Goal: Information Seeking & Learning: Learn about a topic

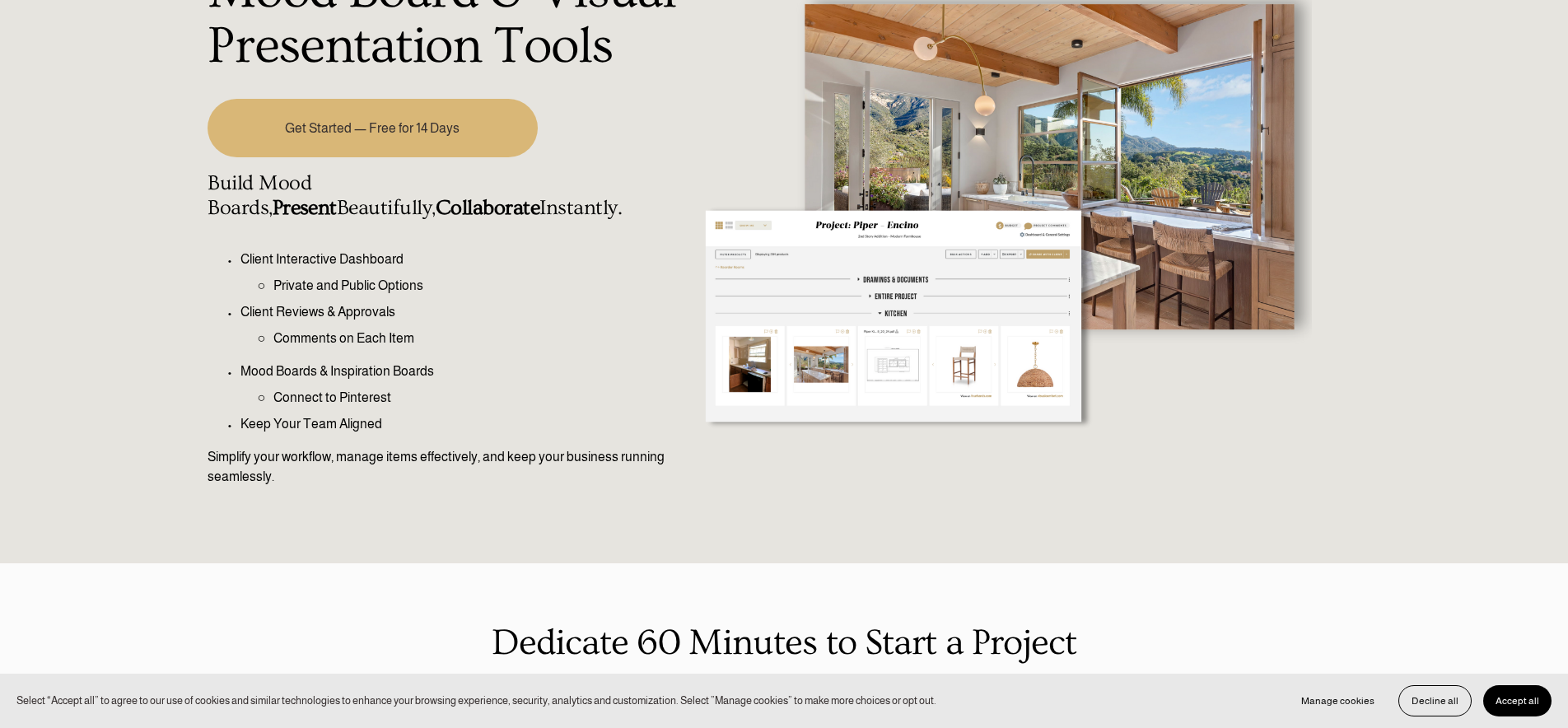
scroll to position [302, 0]
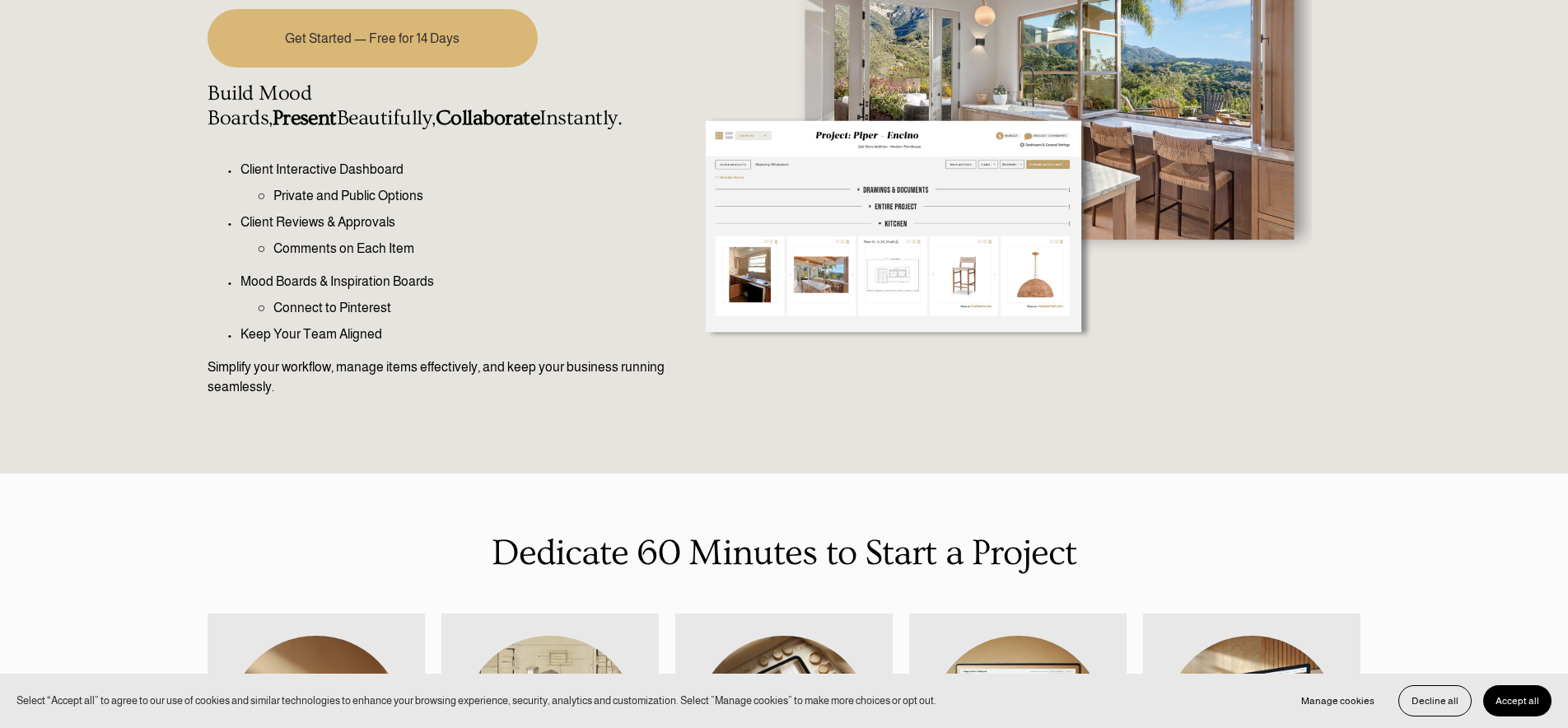
click at [784, 151] on div at bounding box center [1001, 157] width 621 height 634
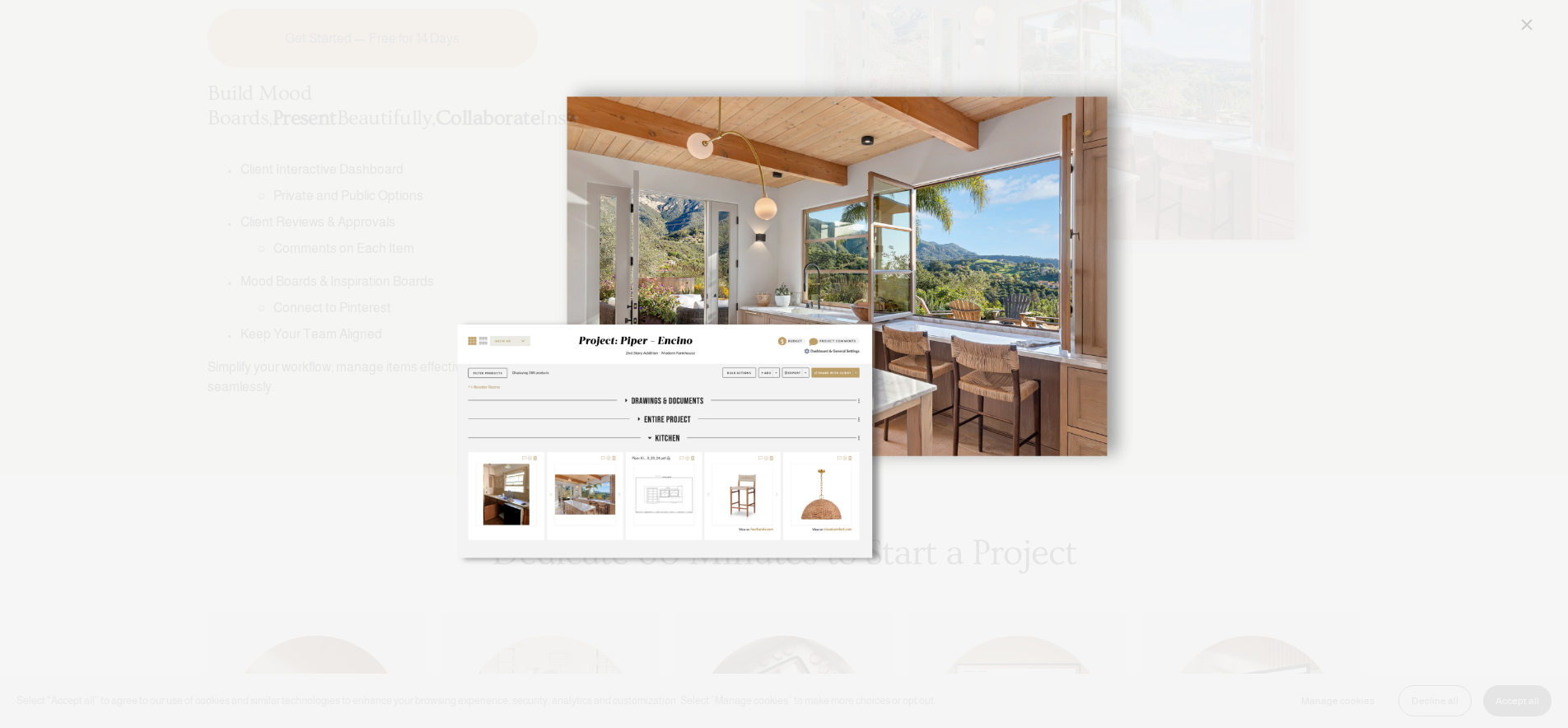
click at [732, 396] on img "Image" at bounding box center [785, 364] width 699 height 699
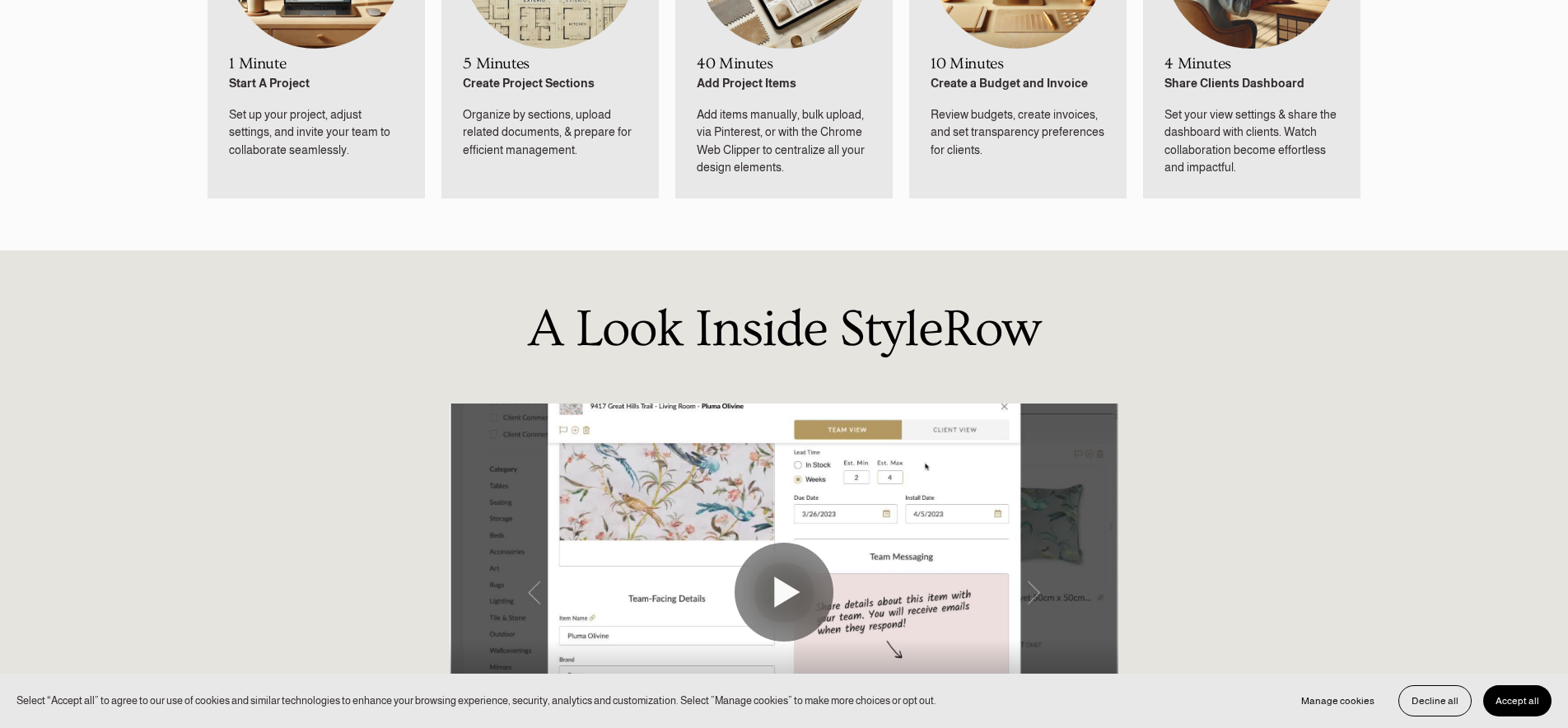
scroll to position [1272, 0]
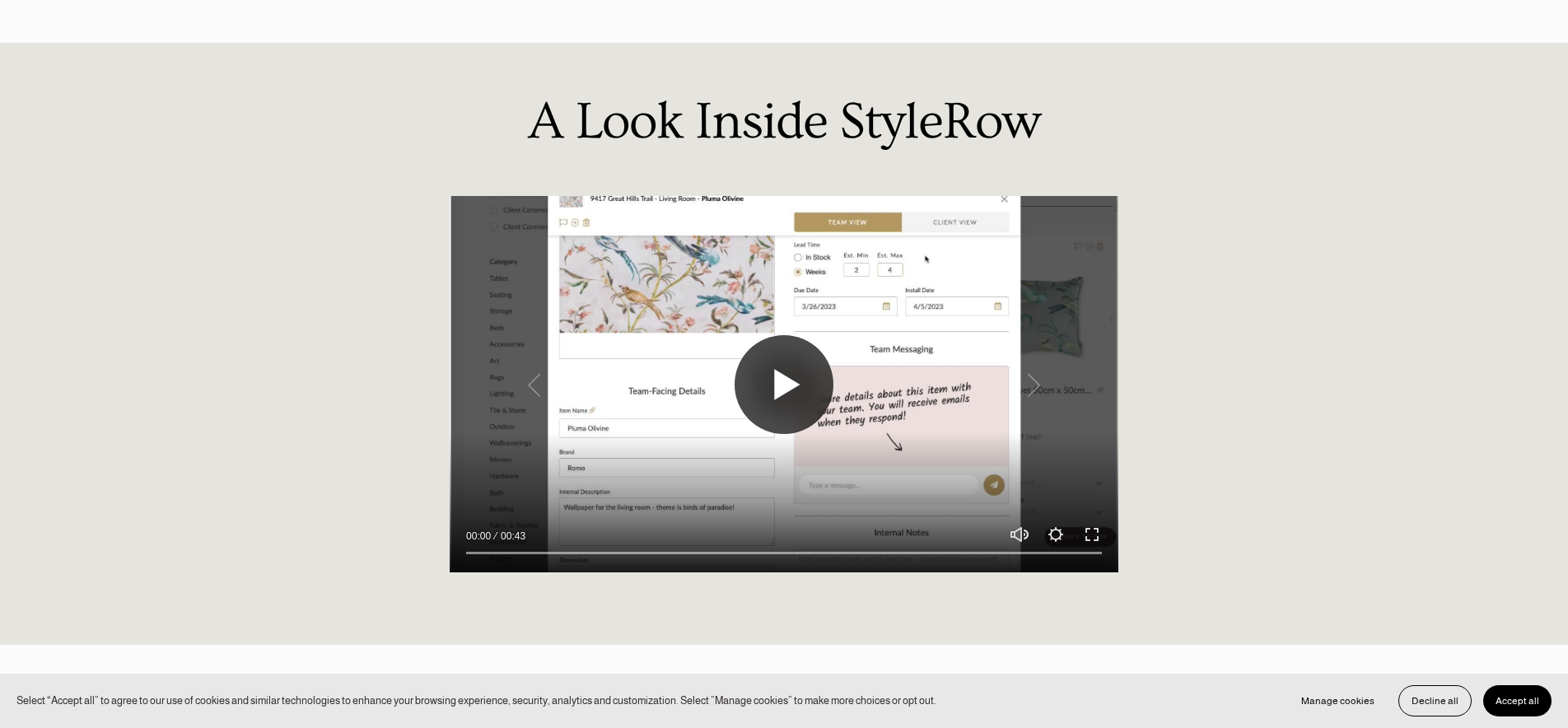
click at [795, 382] on button "Play" at bounding box center [783, 383] width 99 height 99
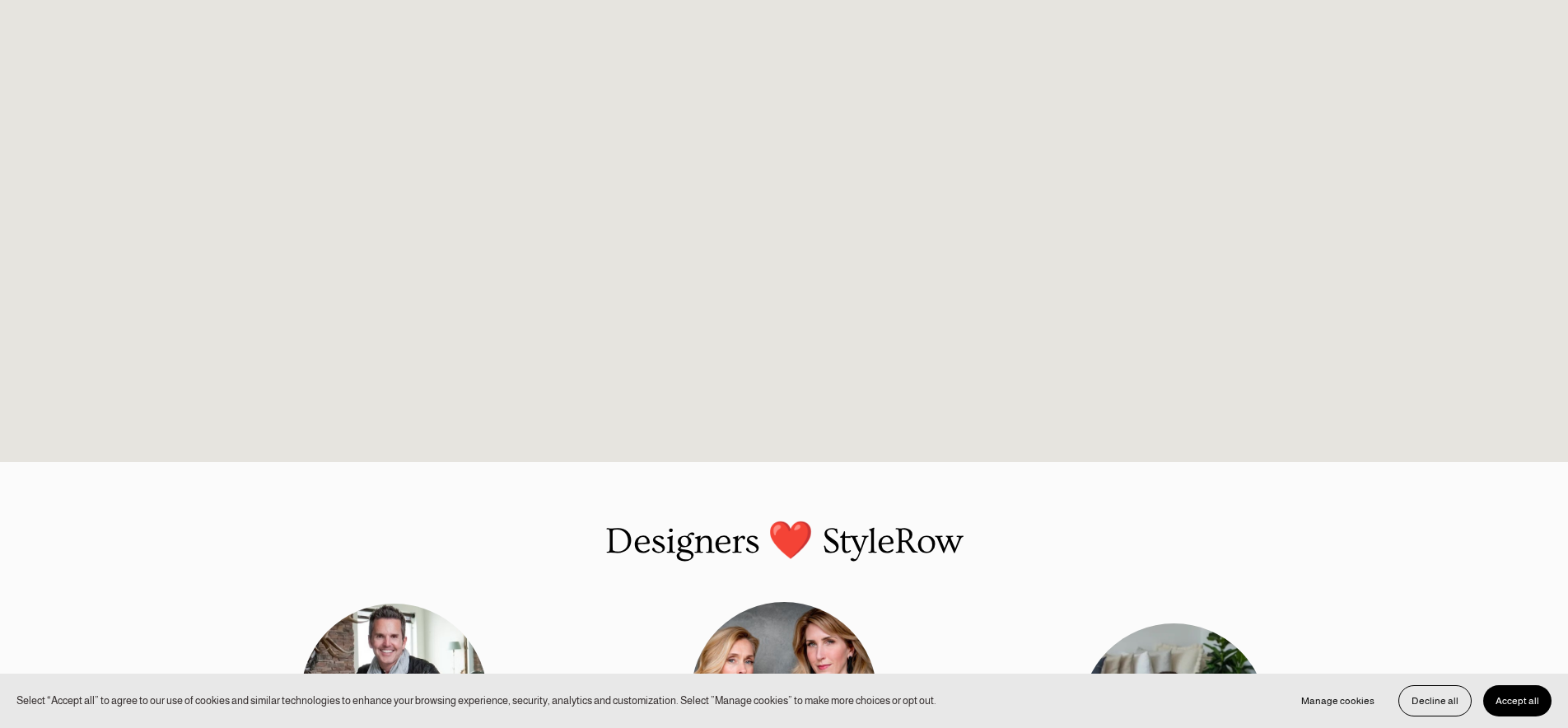
scroll to position [1585, 0]
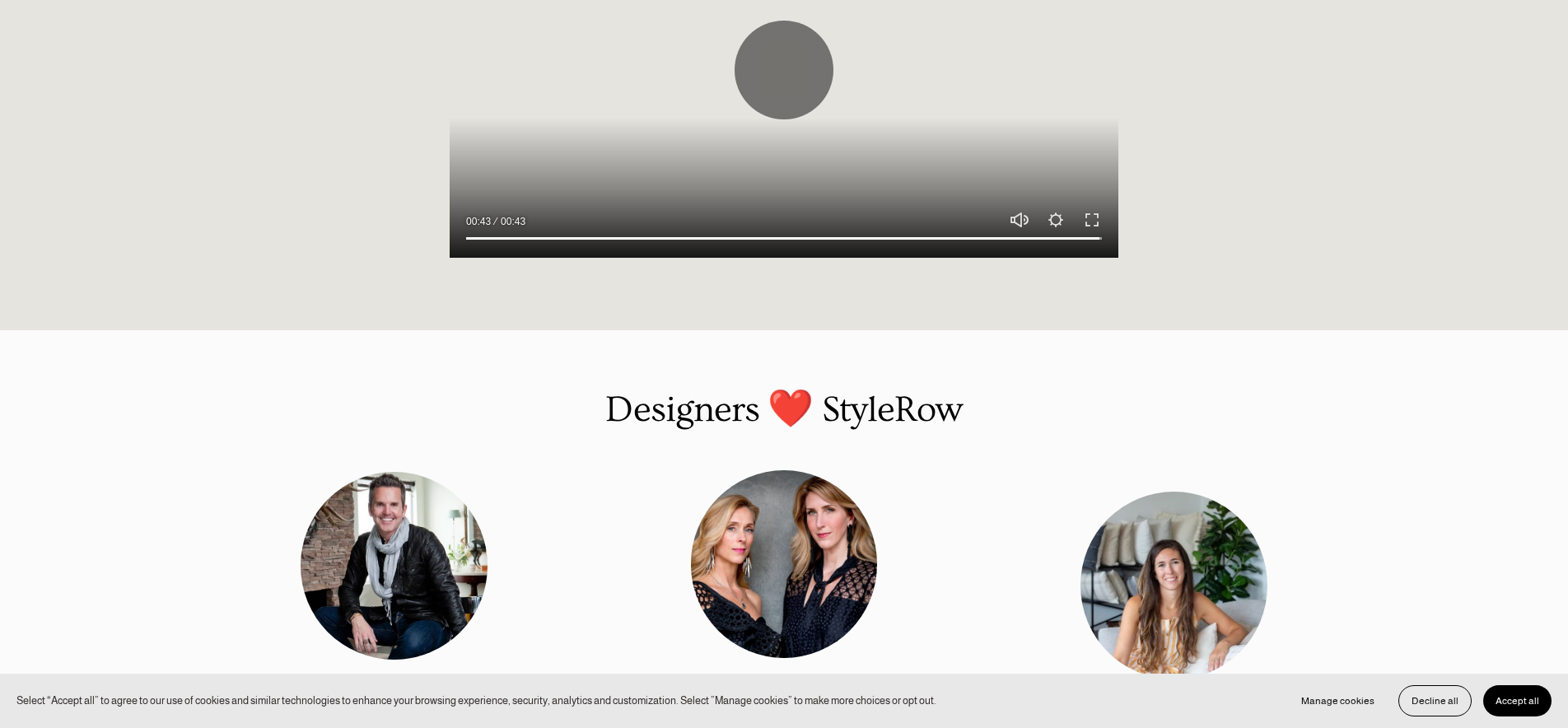
type input "100"
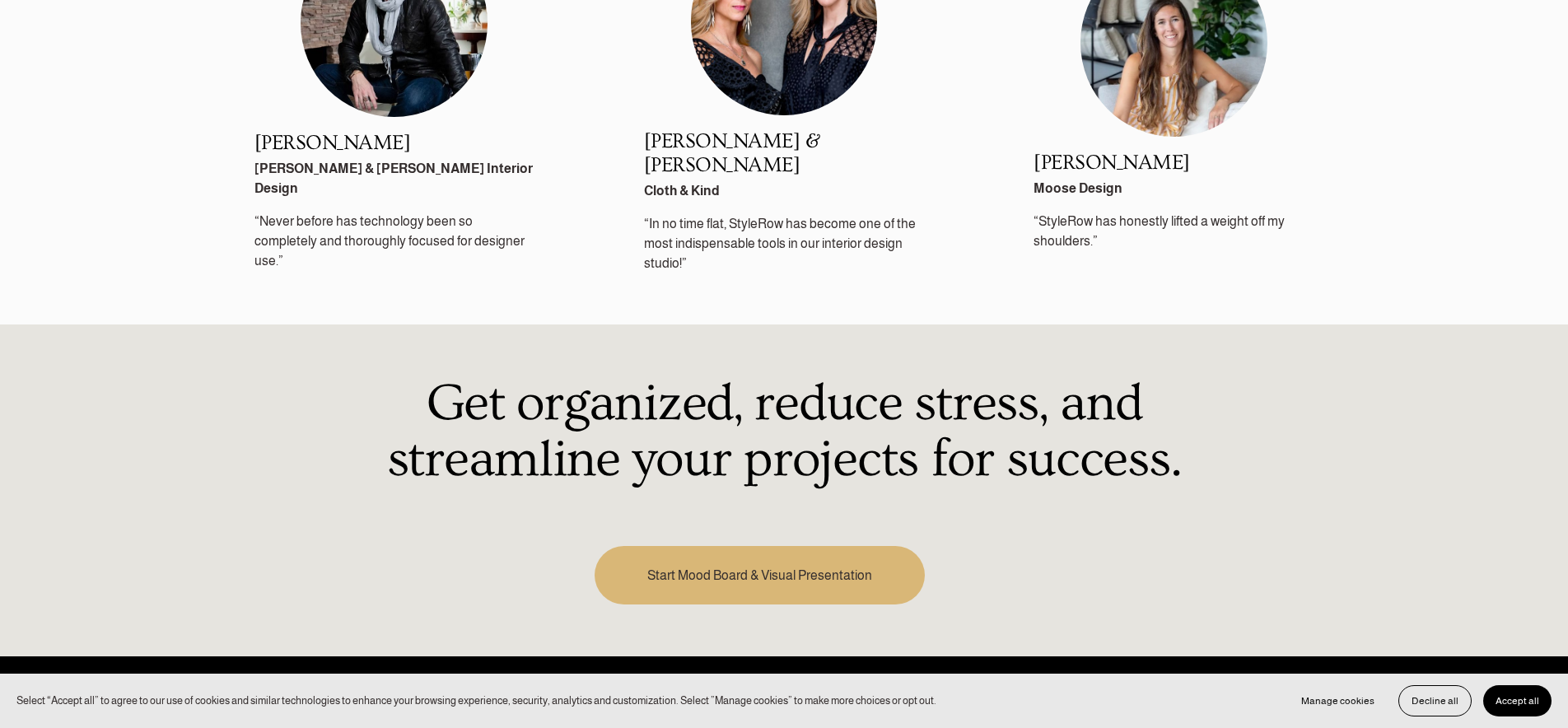
scroll to position [2360, 0]
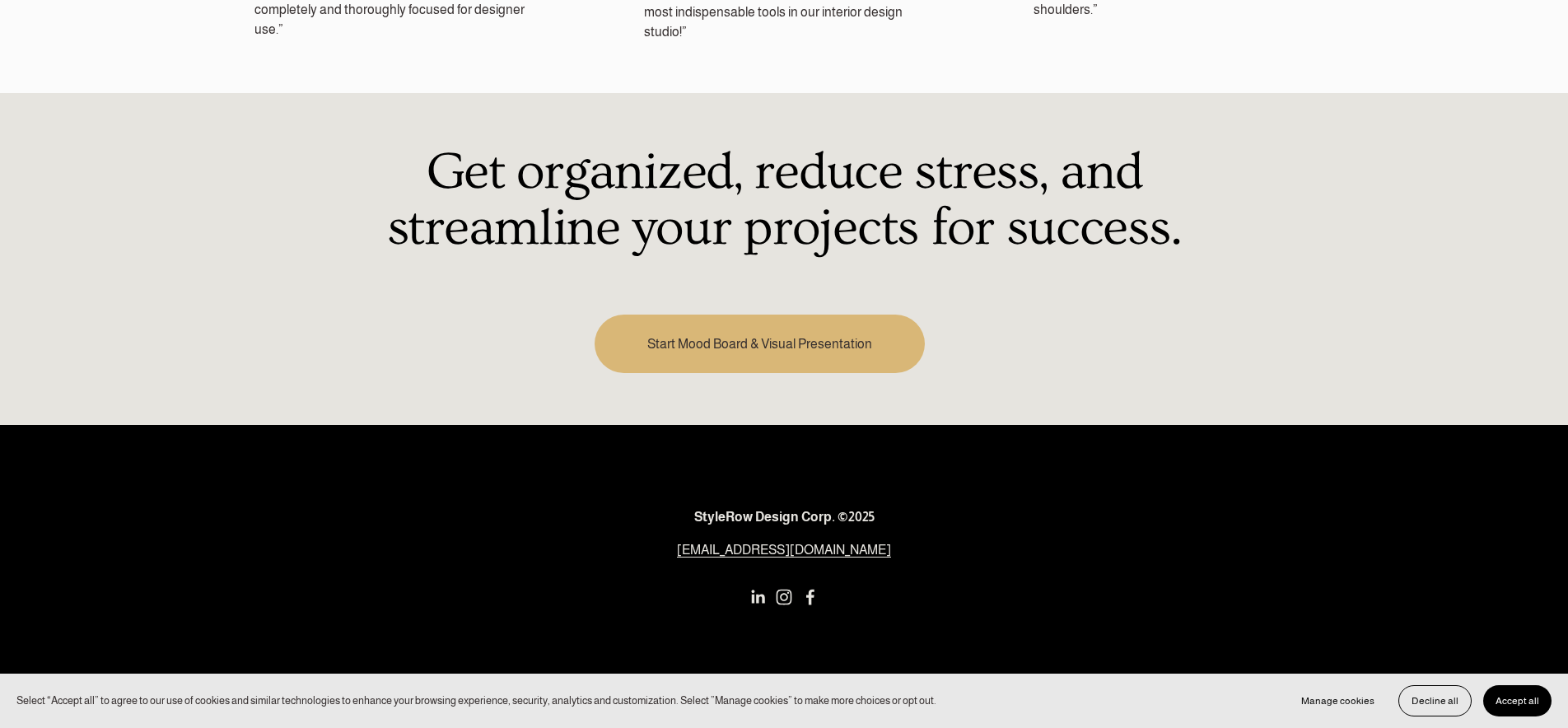
click at [807, 325] on link "Start Mood Board & Visual Presentation" at bounding box center [759, 344] width 330 height 59
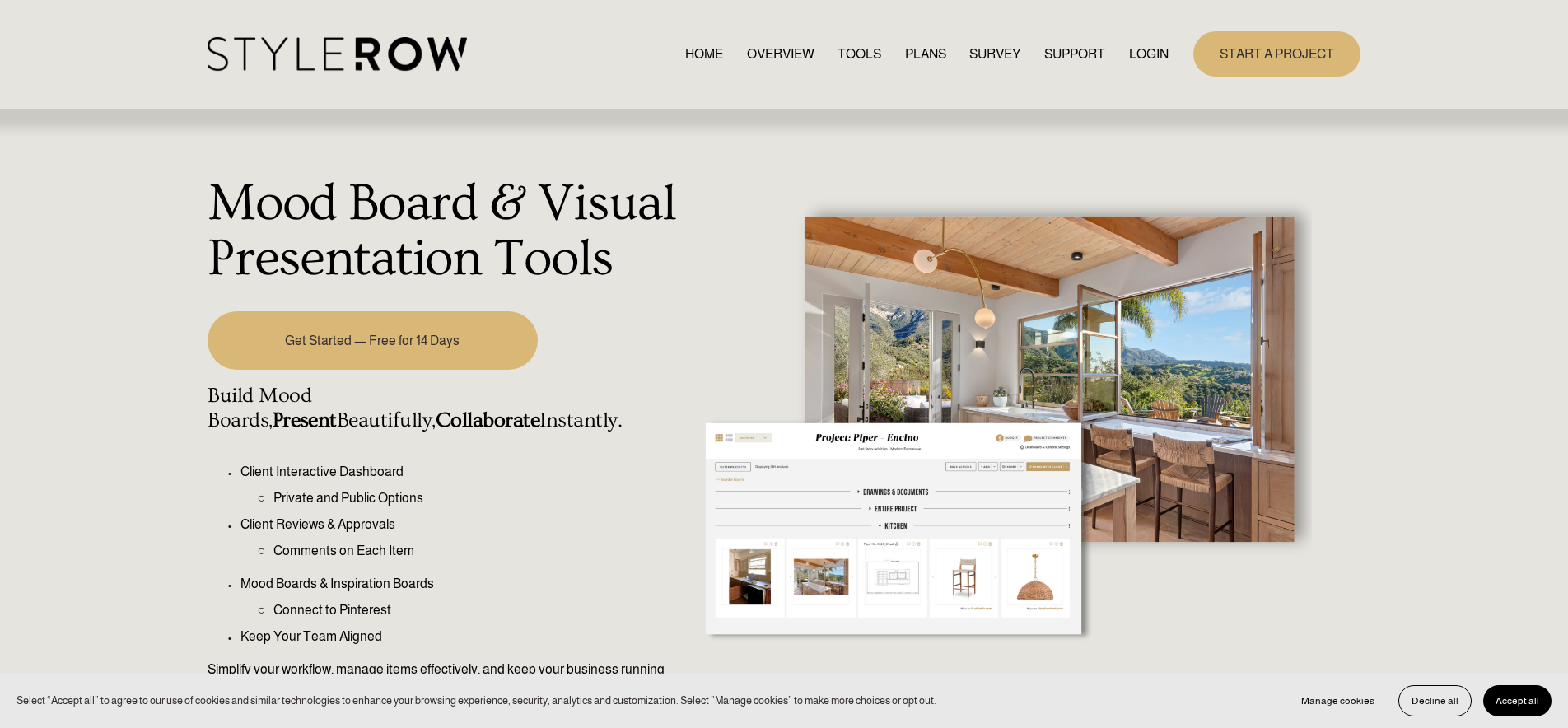
click at [764, 50] on link "OVERVIEW" at bounding box center [781, 54] width 68 height 22
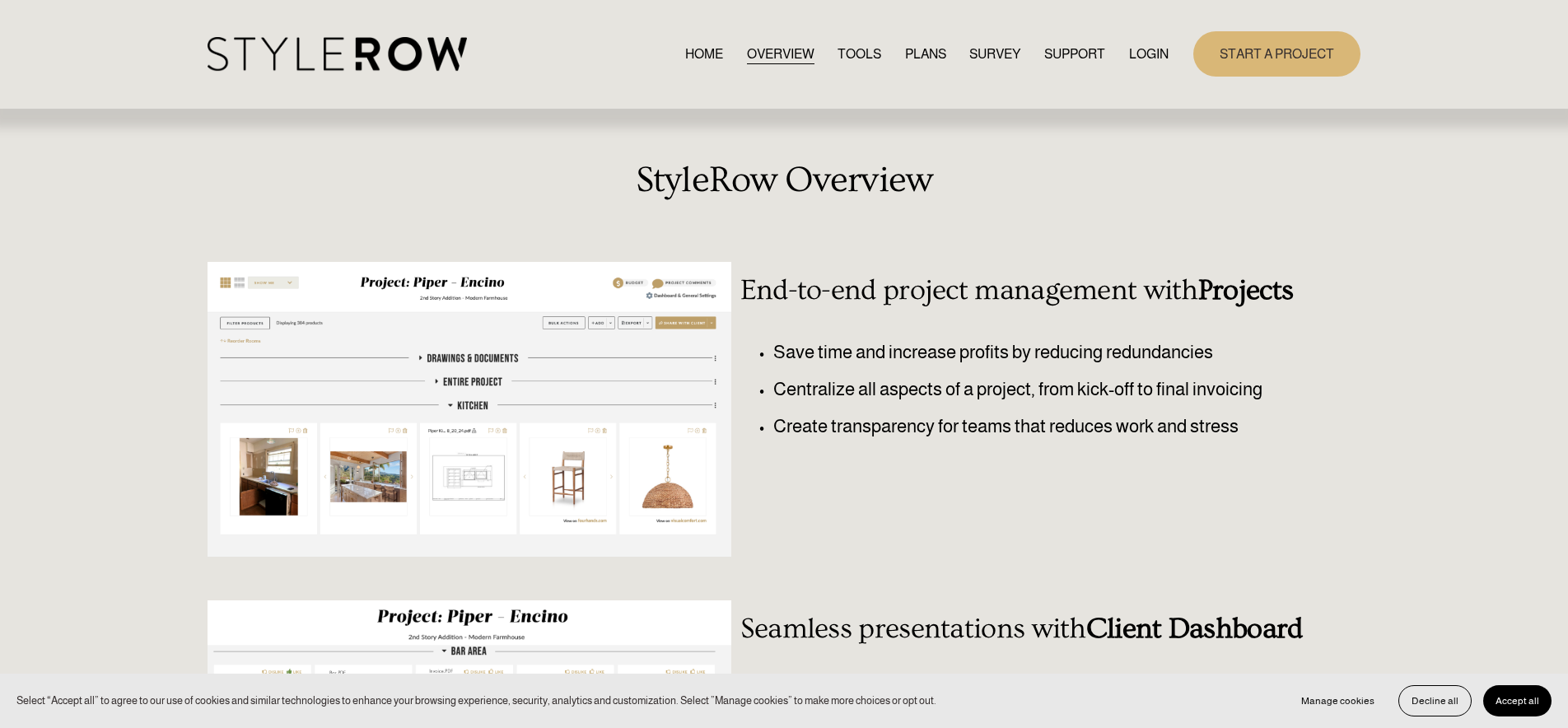
click at [915, 50] on link "PLANS" at bounding box center [925, 54] width 41 height 22
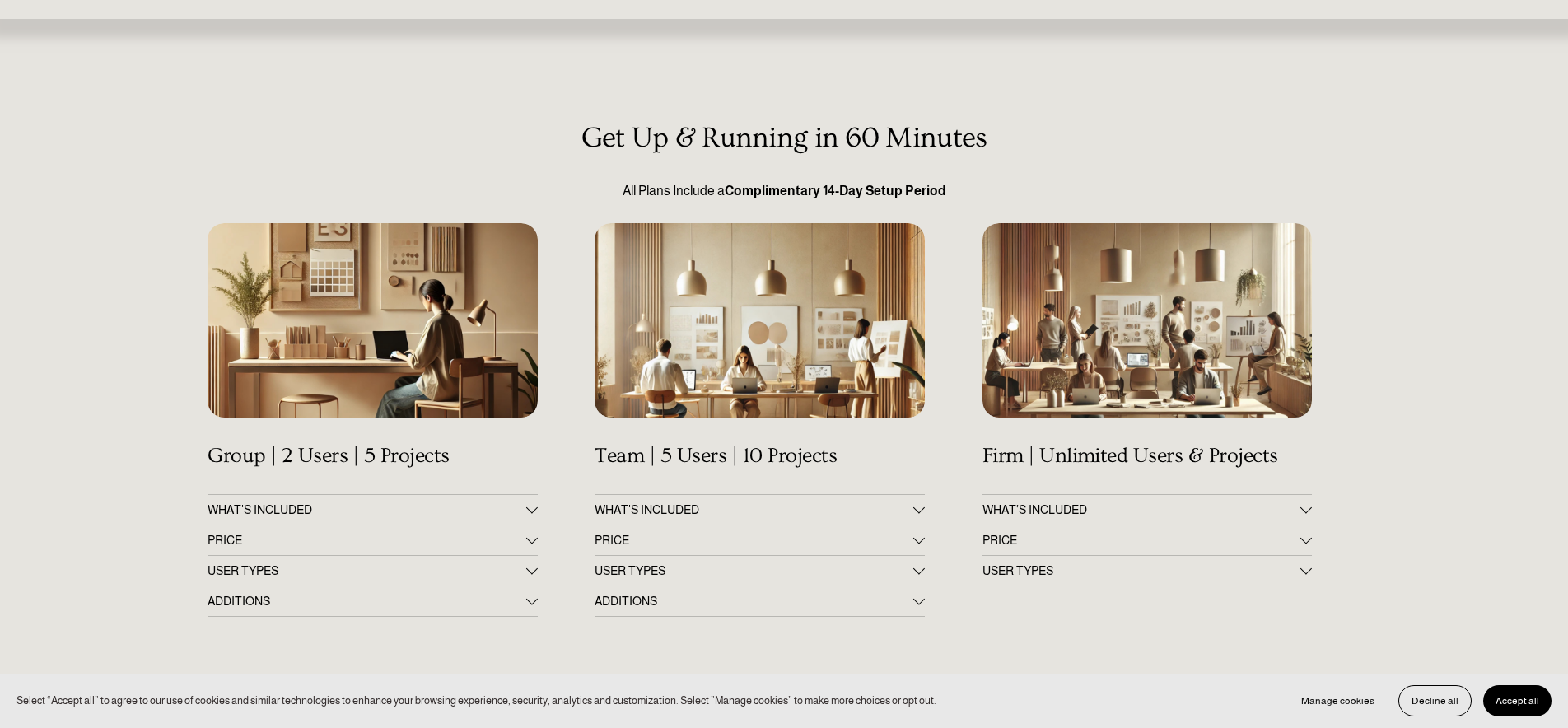
scroll to position [103, 0]
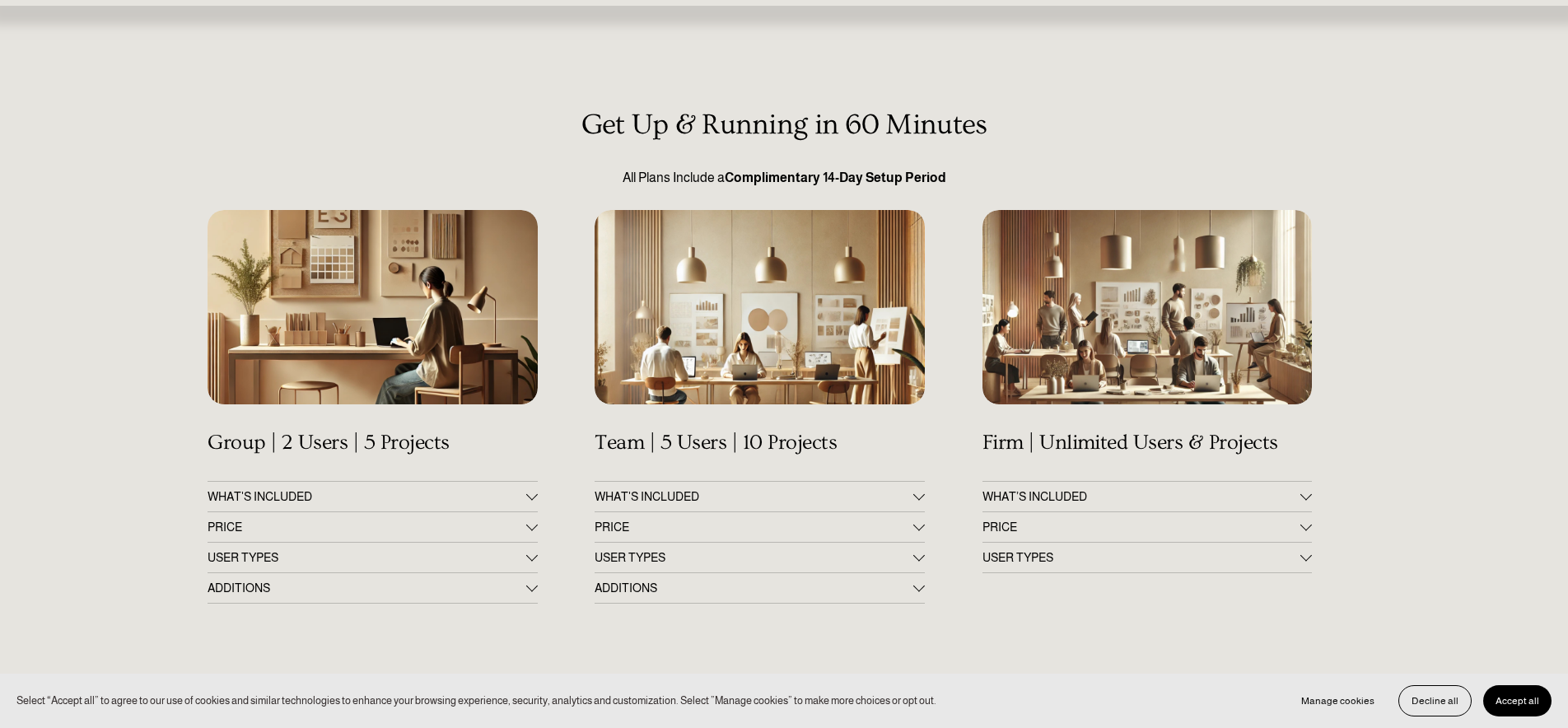
click at [536, 528] on div at bounding box center [532, 527] width 12 height 12
click at [492, 379] on div at bounding box center [372, 307] width 330 height 194
click at [362, 487] on button "WHAT'S INCLUDED" at bounding box center [372, 497] width 330 height 30
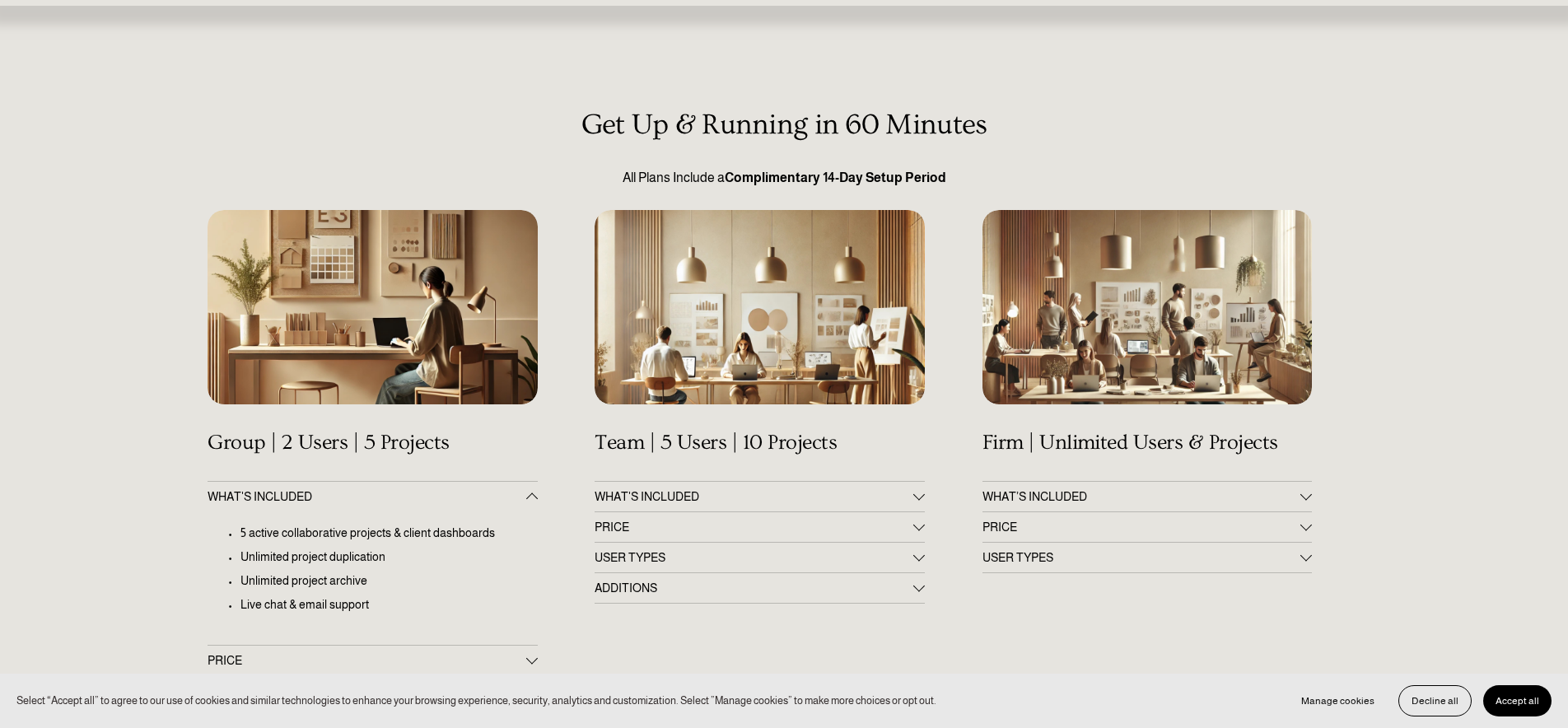
click at [630, 501] on span "WHAT'S INCLUDED" at bounding box center [753, 496] width 318 height 13
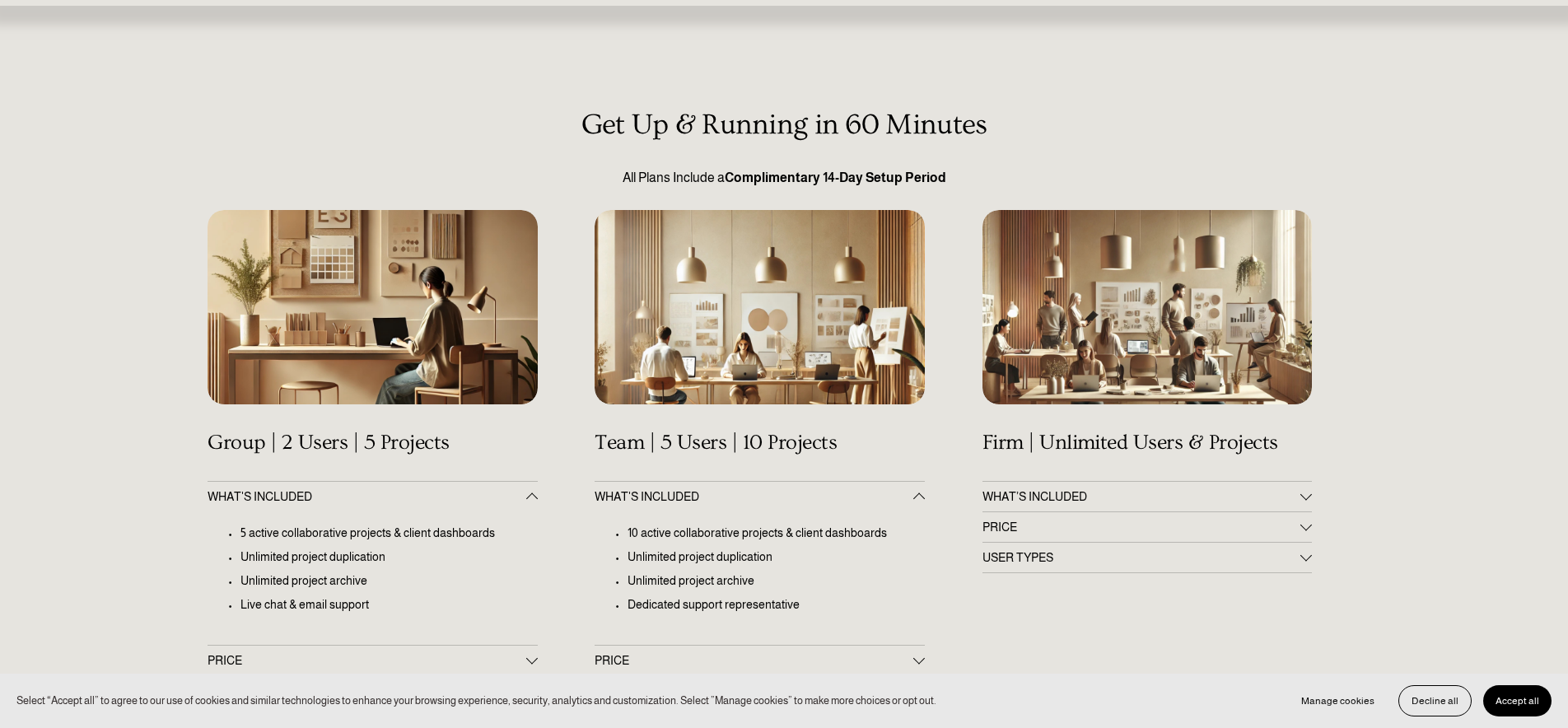
click at [1045, 497] on span "WHAT’S INCLUDED" at bounding box center [1141, 496] width 318 height 13
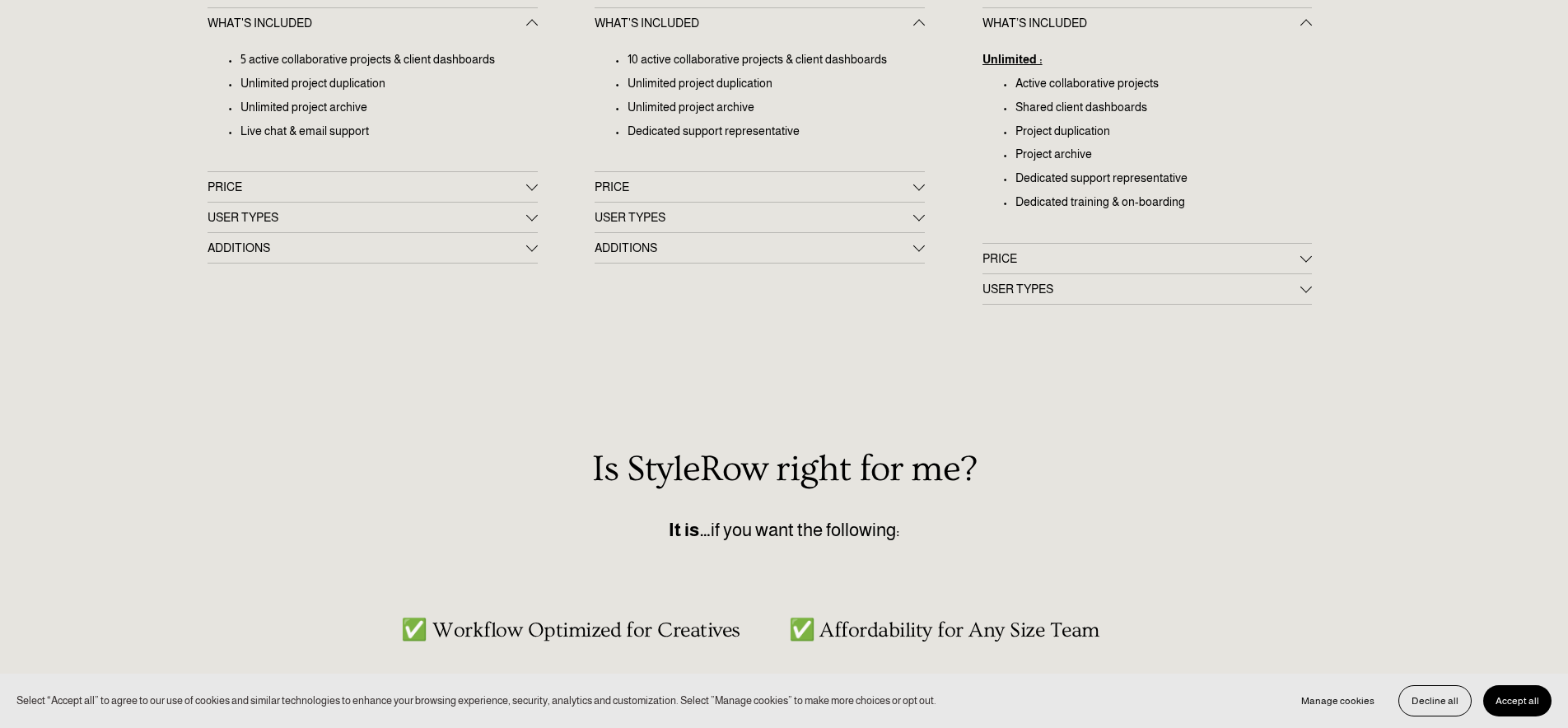
scroll to position [0, 0]
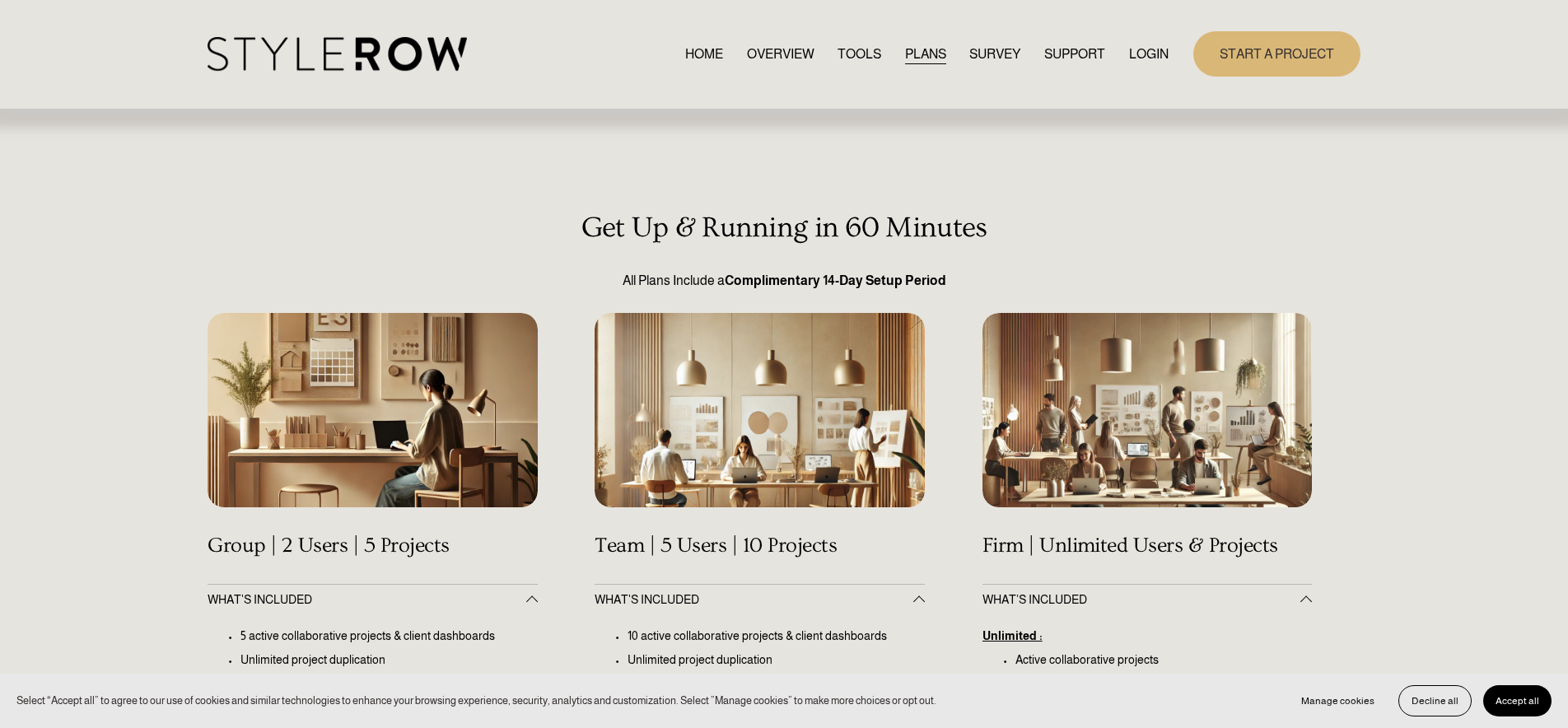
click at [874, 50] on link "TOOLS" at bounding box center [860, 54] width 44 height 22
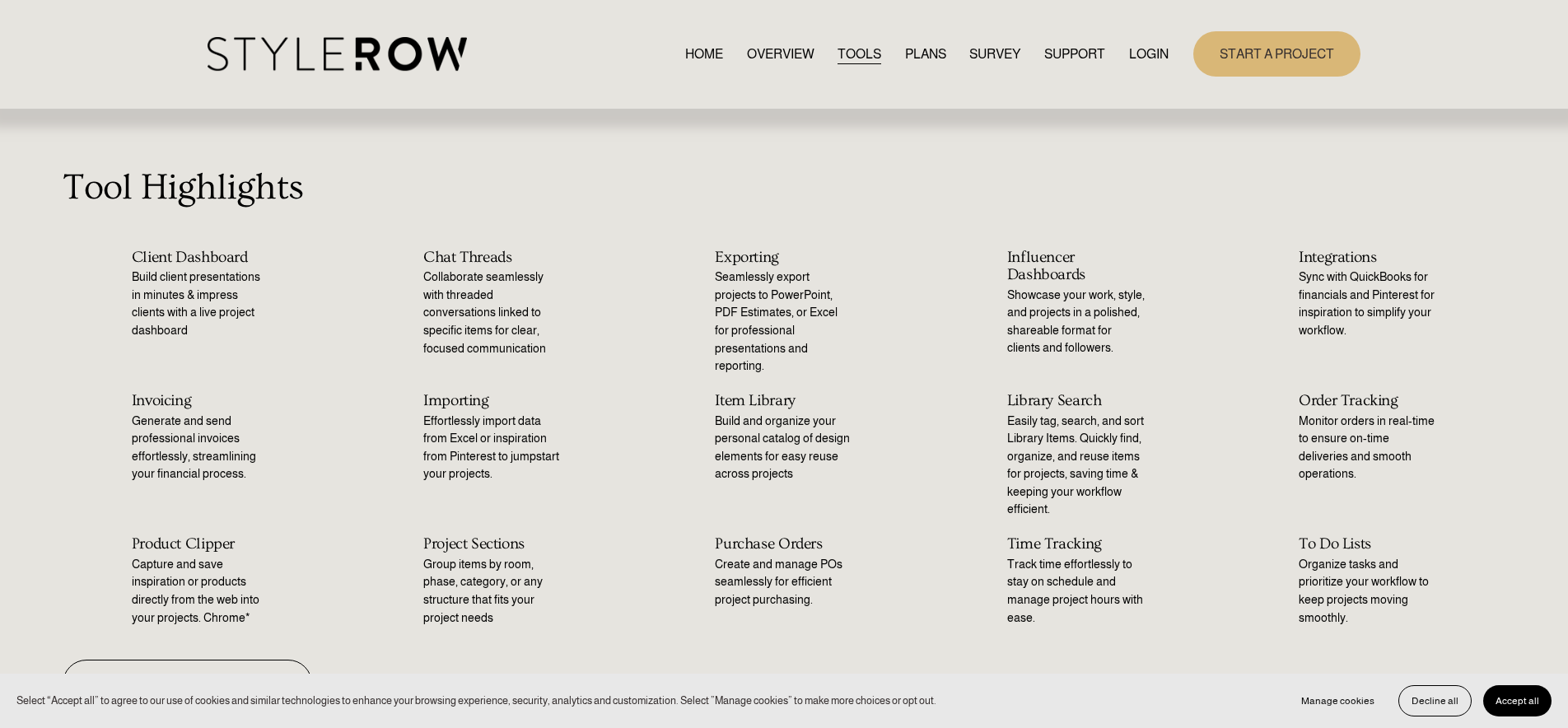
click at [0, 0] on span "FEATURED STYLEBOARD" at bounding box center [0, 0] width 0 height 0
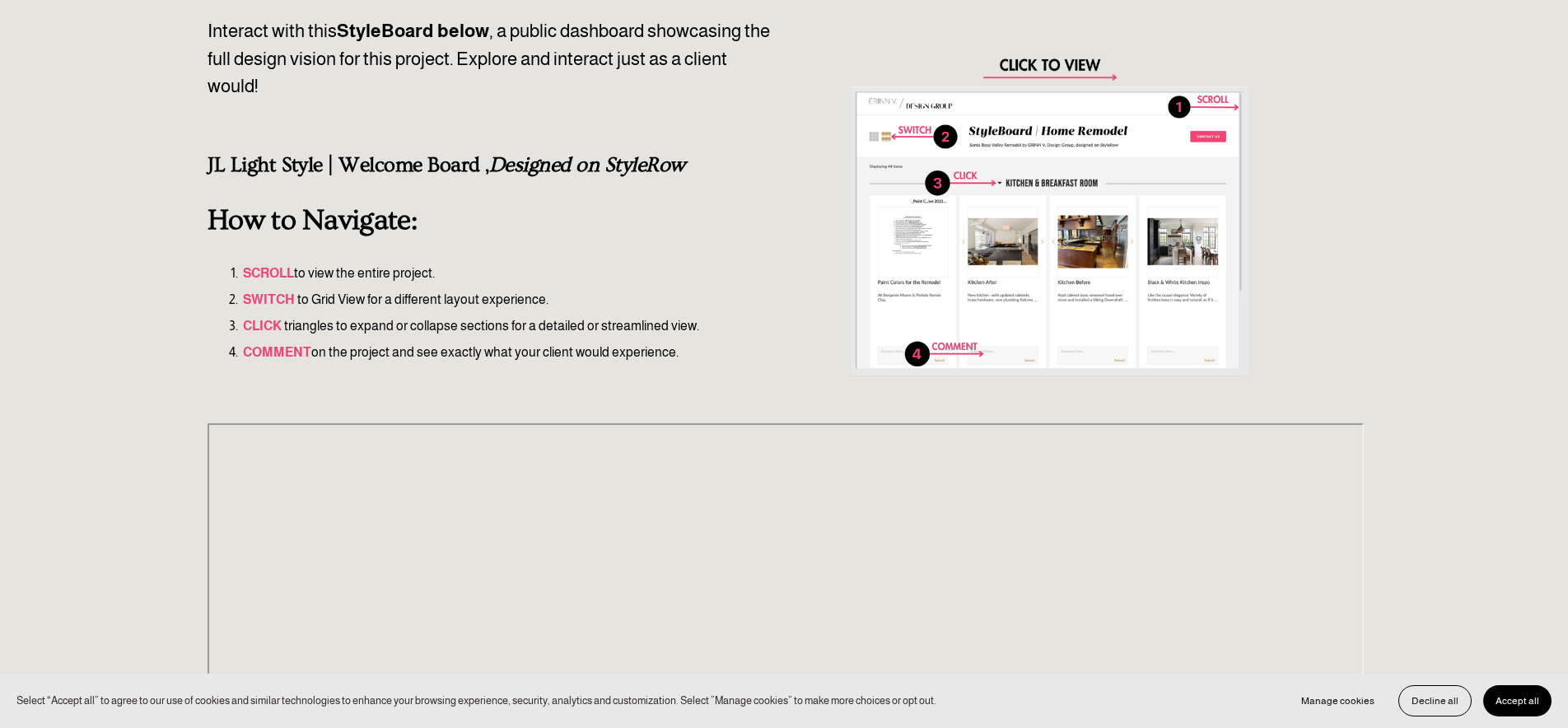
scroll to position [140, 0]
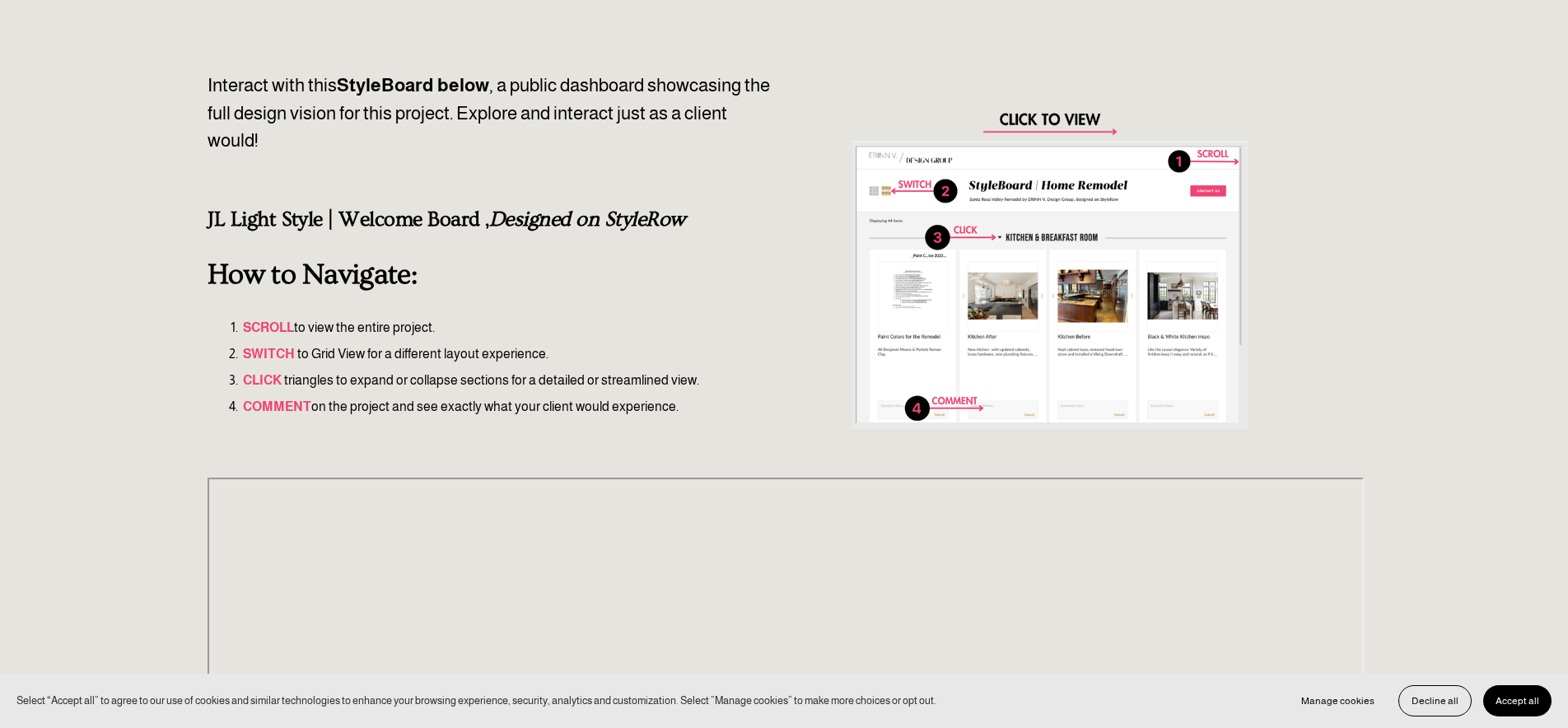
click at [1049, 121] on div at bounding box center [1050, 270] width 397 height 397
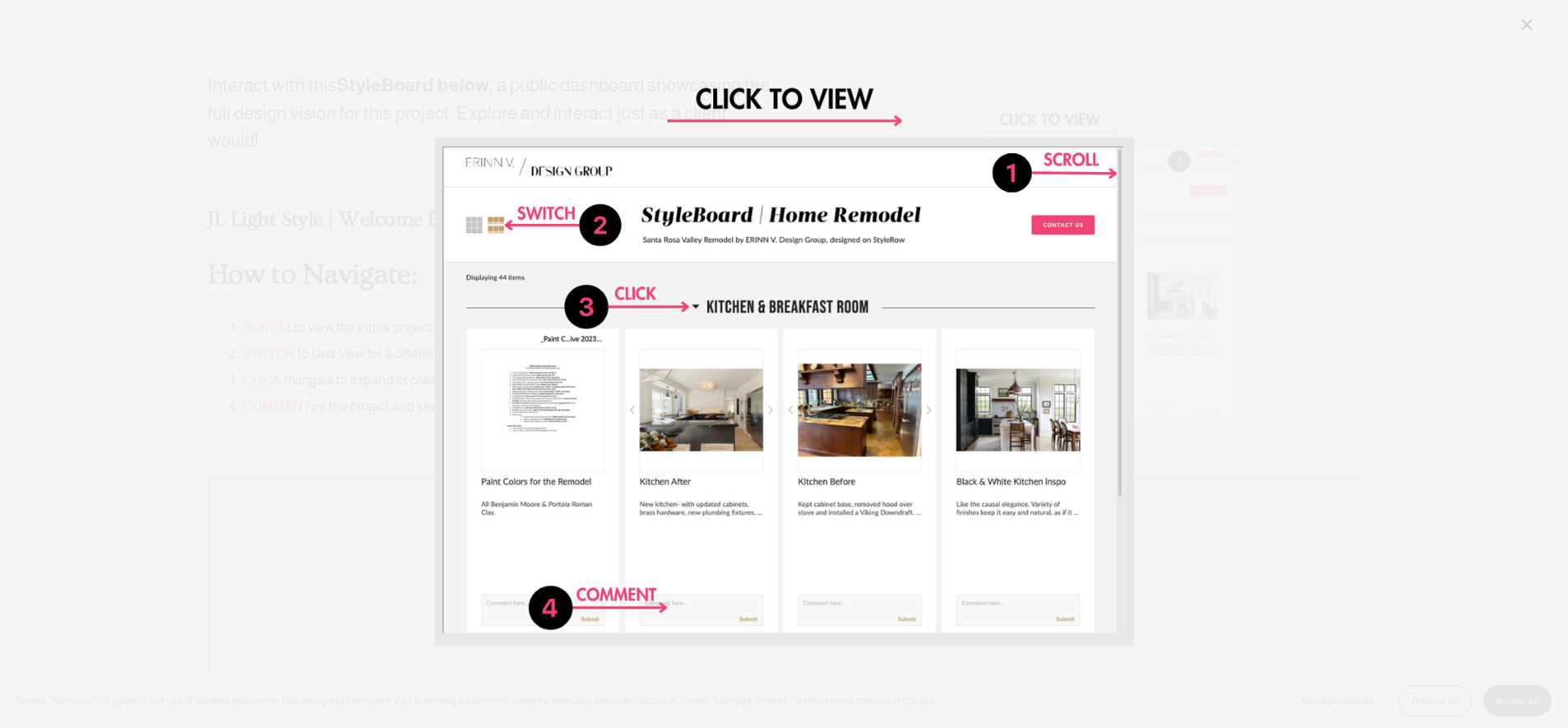
click at [1286, 153] on div "Image" at bounding box center [783, 364] width 1505 height 699
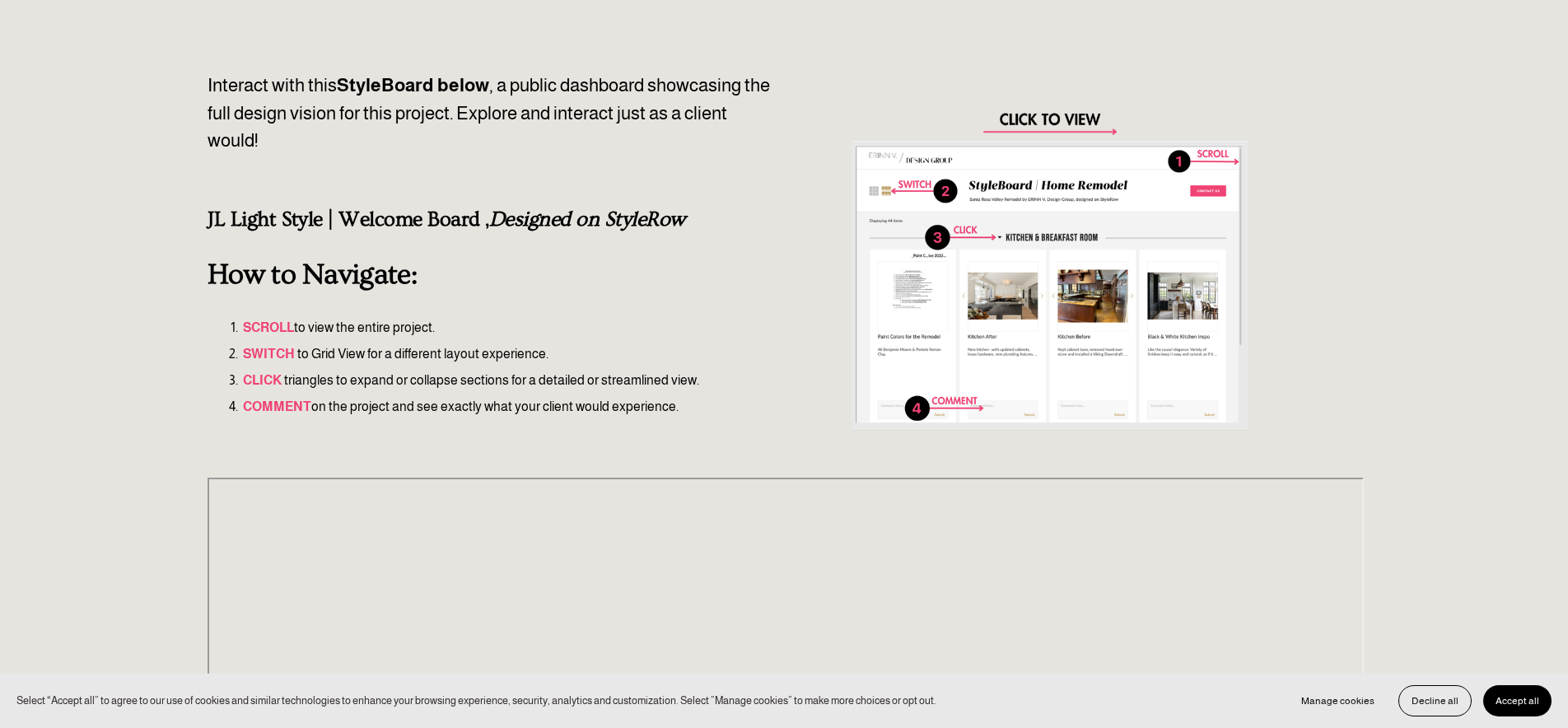
scroll to position [0, 0]
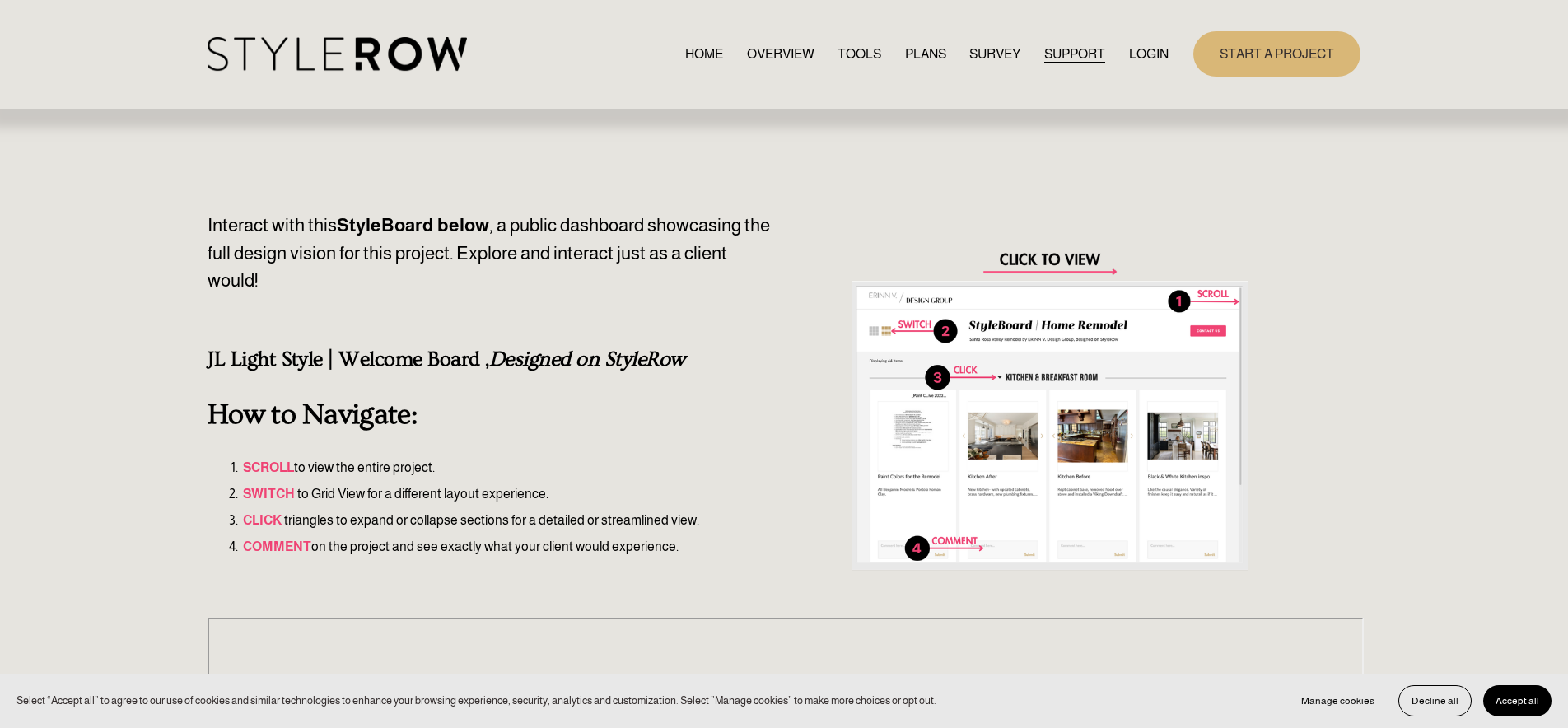
click at [922, 55] on link "PLANS" at bounding box center [925, 54] width 41 height 22
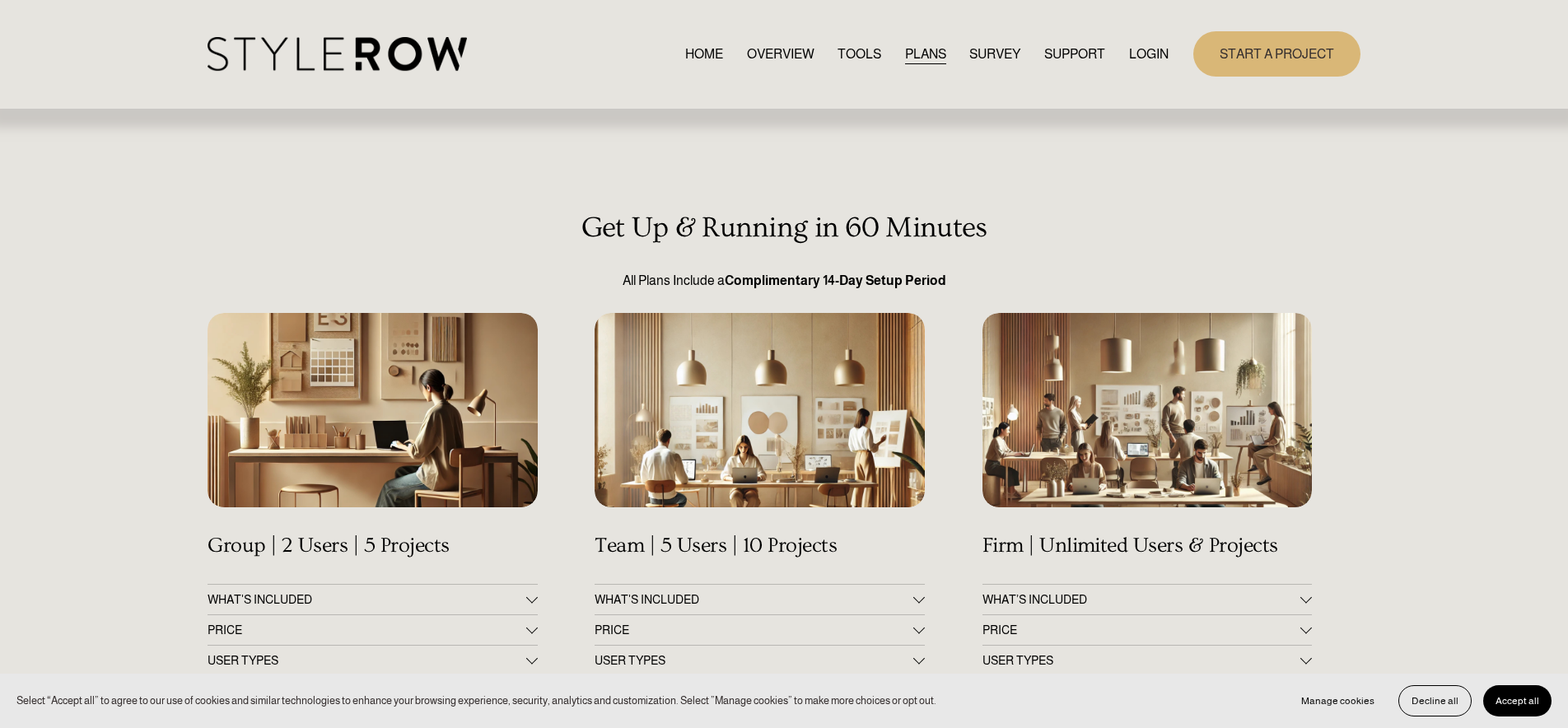
click at [864, 55] on link "TOOLS" at bounding box center [860, 54] width 44 height 22
